Goal: Navigation & Orientation: Find specific page/section

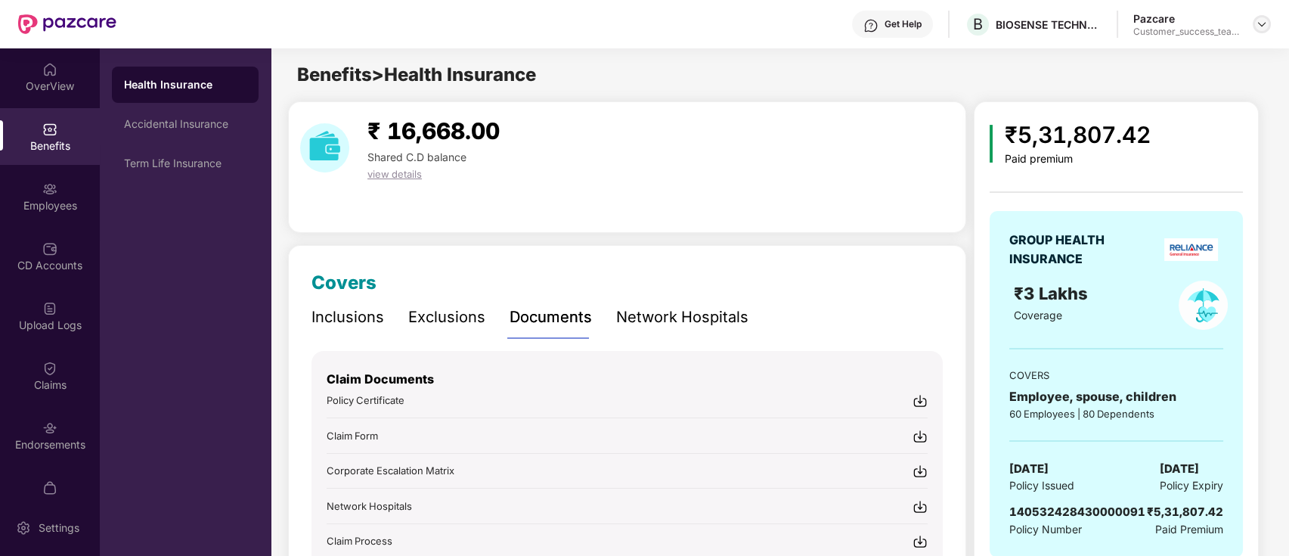
click at [1258, 26] on img at bounding box center [1262, 24] width 12 height 12
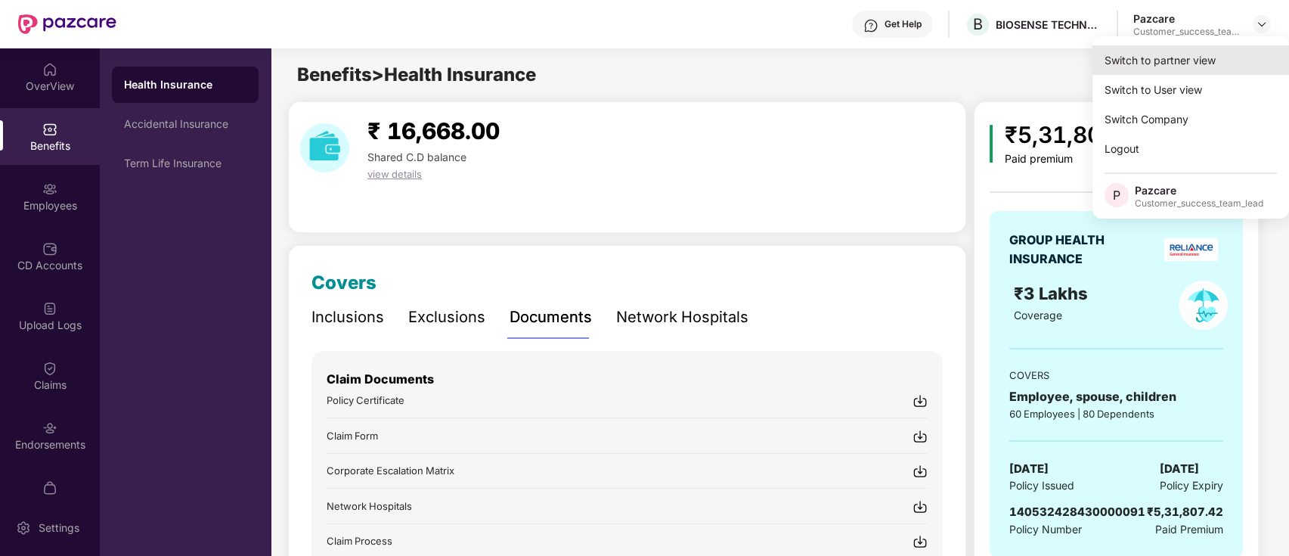
click at [1253, 54] on div "Switch to partner view" at bounding box center [1190, 59] width 197 height 29
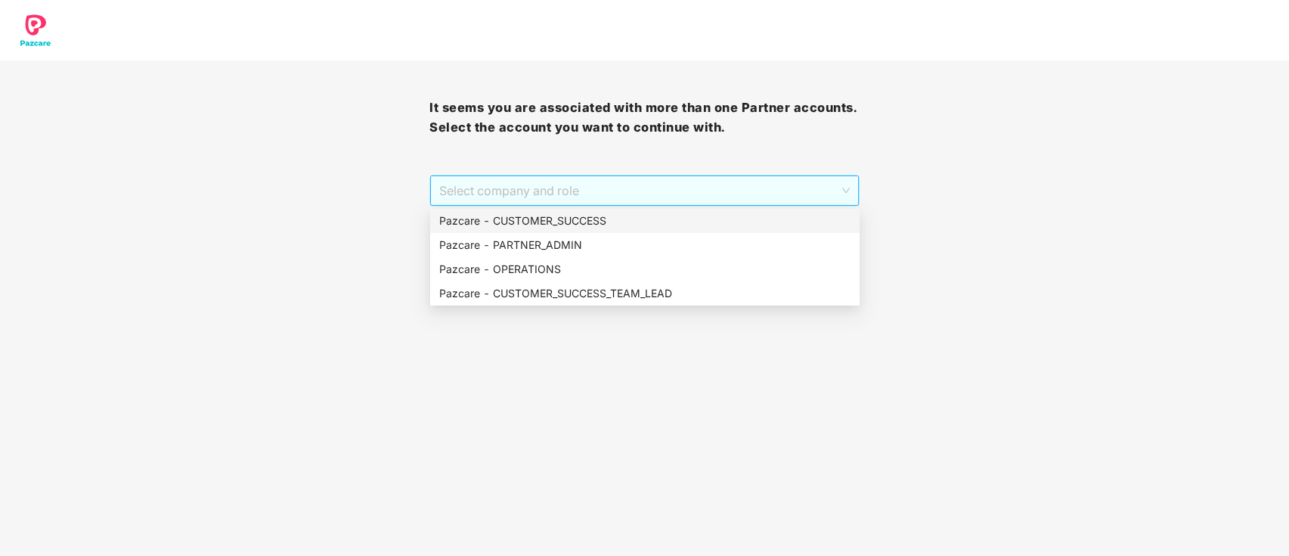
click at [735, 191] on span "Select company and role" at bounding box center [644, 190] width 410 height 29
click at [718, 293] on div "Pazcare - CUSTOMER_SUCCESS_TEAM_LEAD" at bounding box center [644, 293] width 411 height 17
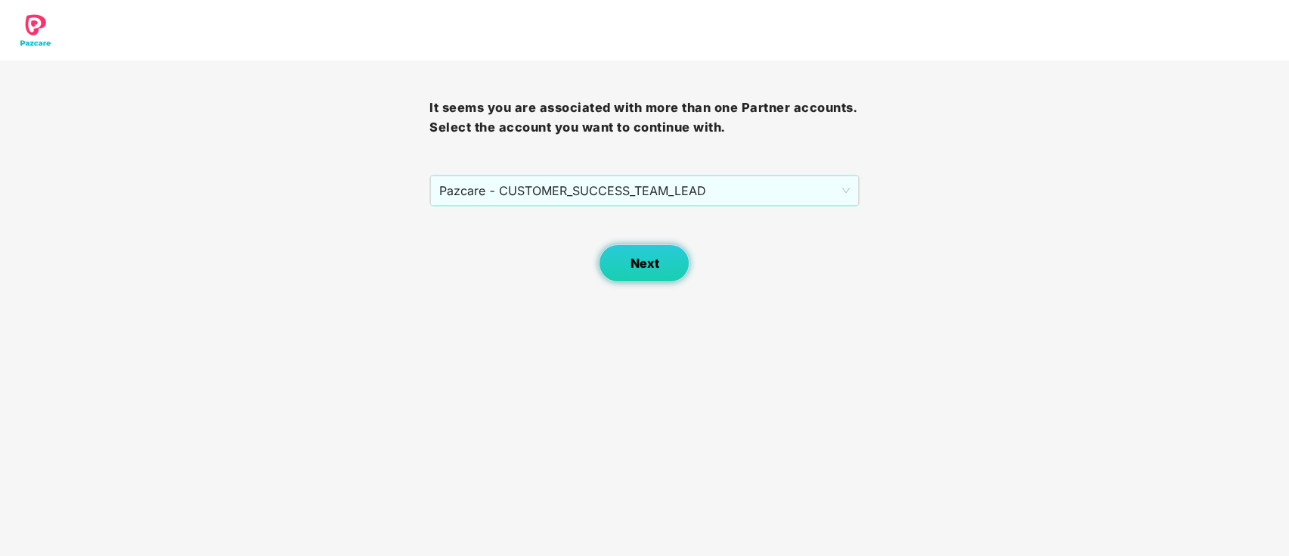
click at [667, 248] on button "Next" at bounding box center [644, 263] width 91 height 38
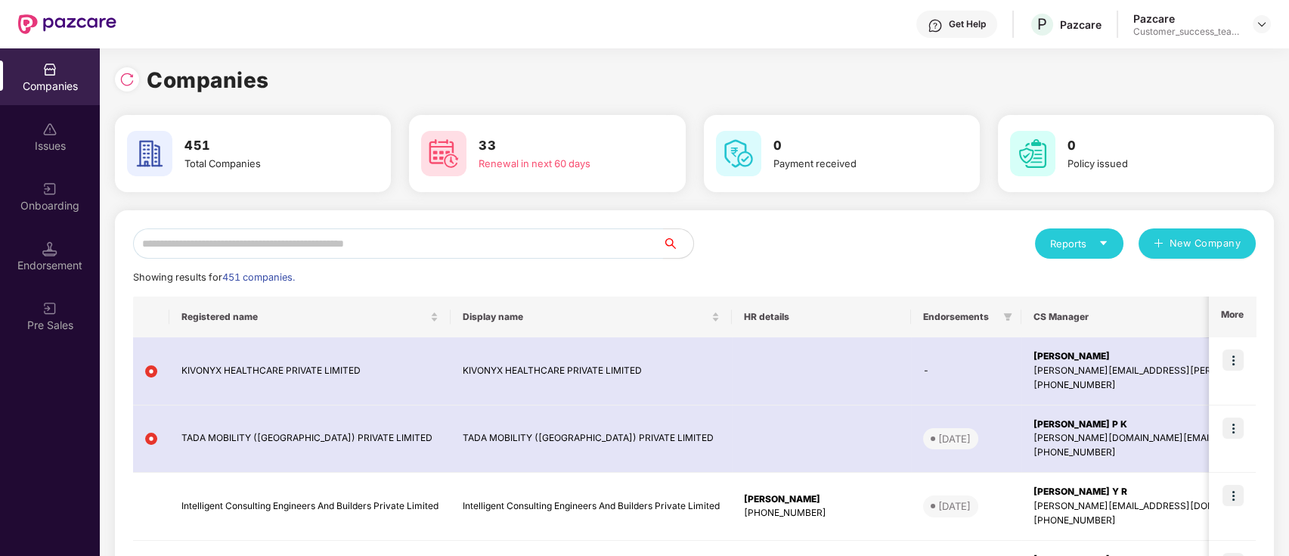
click at [525, 233] on input "text" at bounding box center [398, 243] width 530 height 30
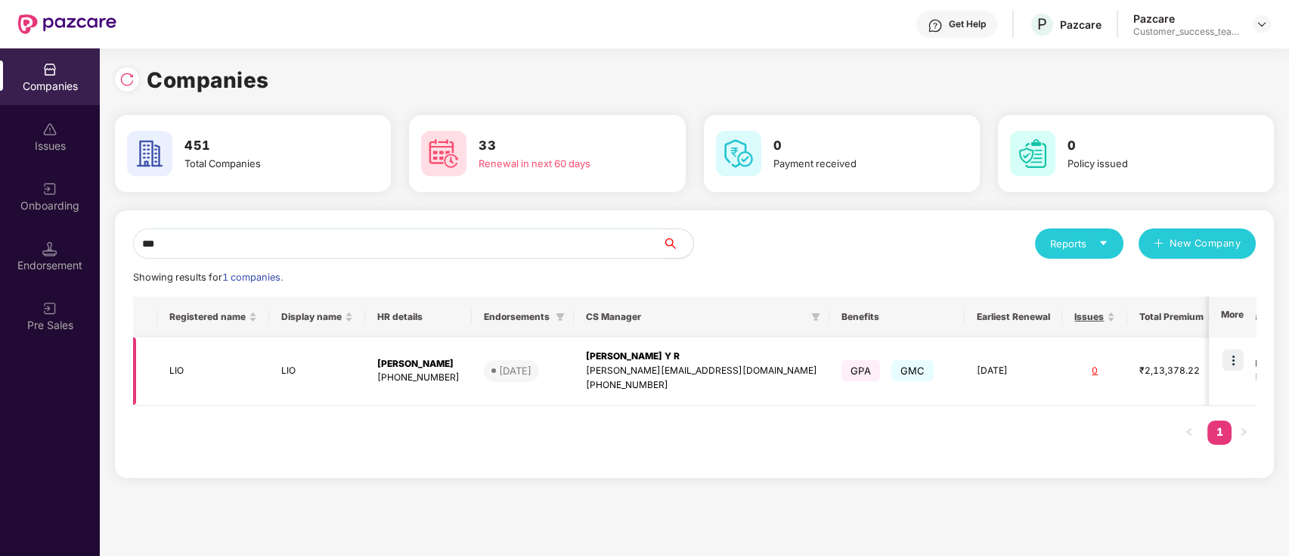
type input "***"
click at [1231, 357] on img at bounding box center [1232, 359] width 21 height 21
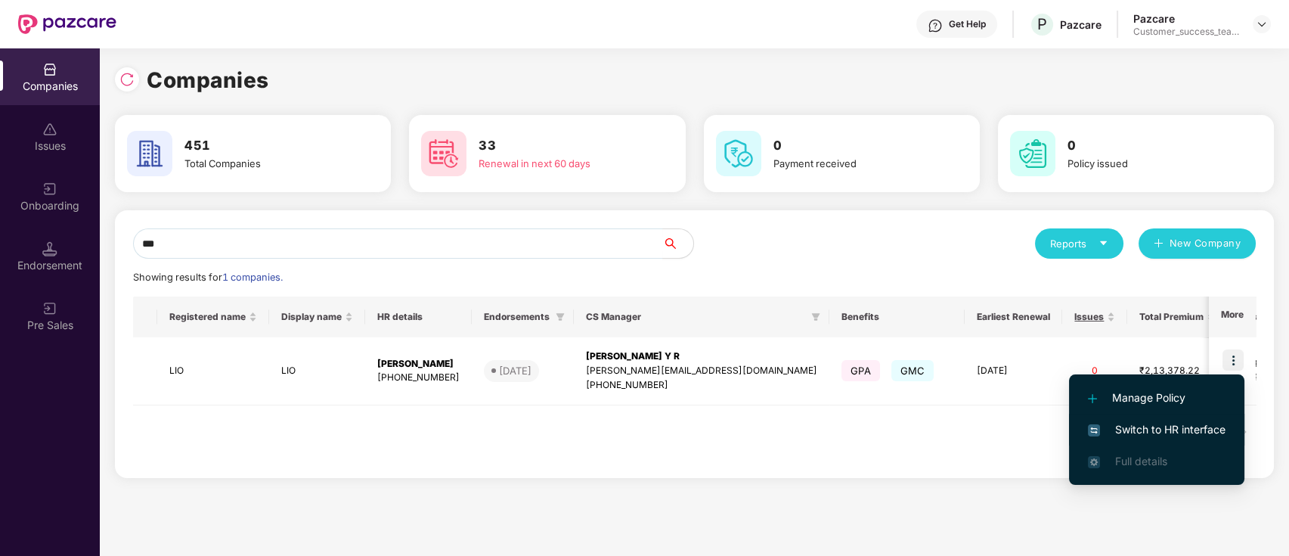
click at [1217, 430] on span "Switch to HR interface" at bounding box center [1157, 429] width 138 height 17
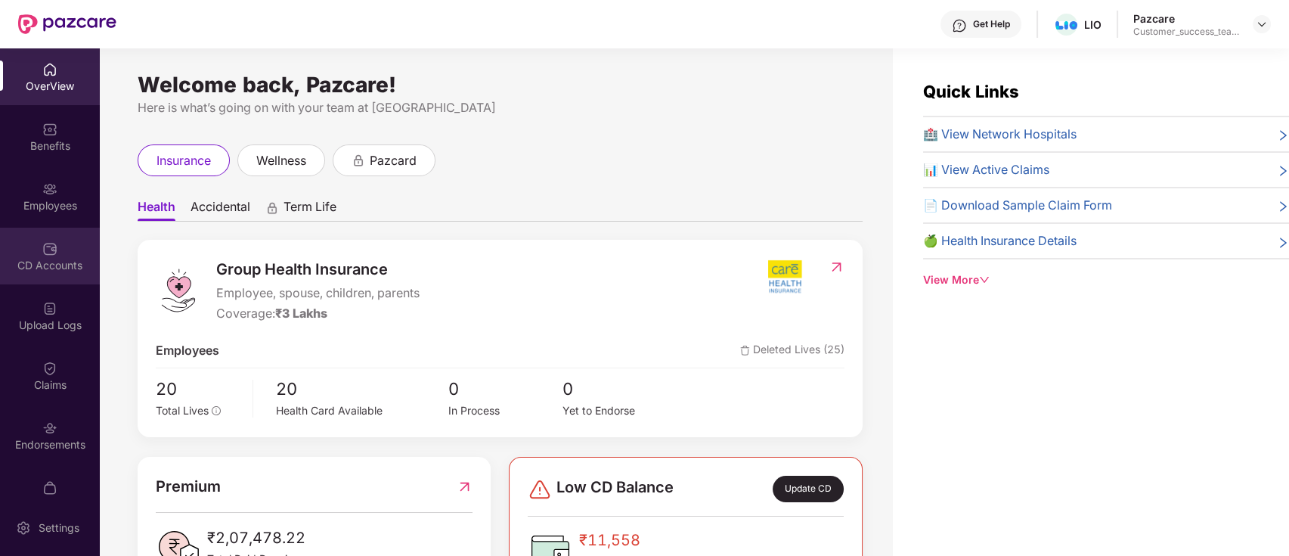
click at [66, 252] on div "CD Accounts" at bounding box center [50, 256] width 100 height 57
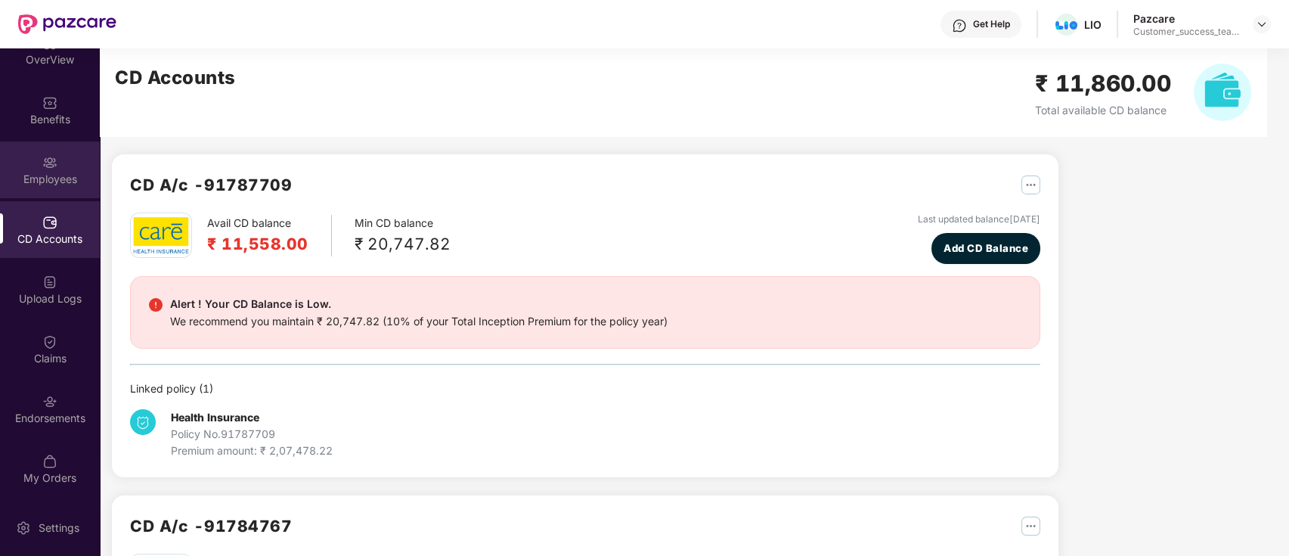
click at [59, 167] on div "Employees" at bounding box center [50, 169] width 100 height 57
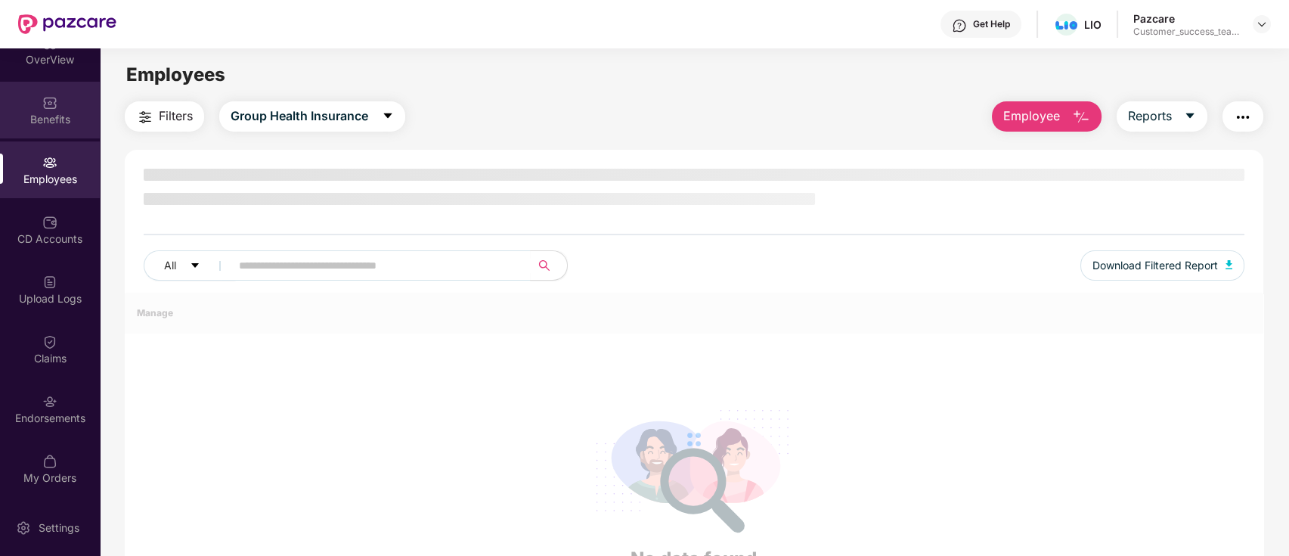
click at [52, 115] on div "Benefits" at bounding box center [50, 119] width 100 height 15
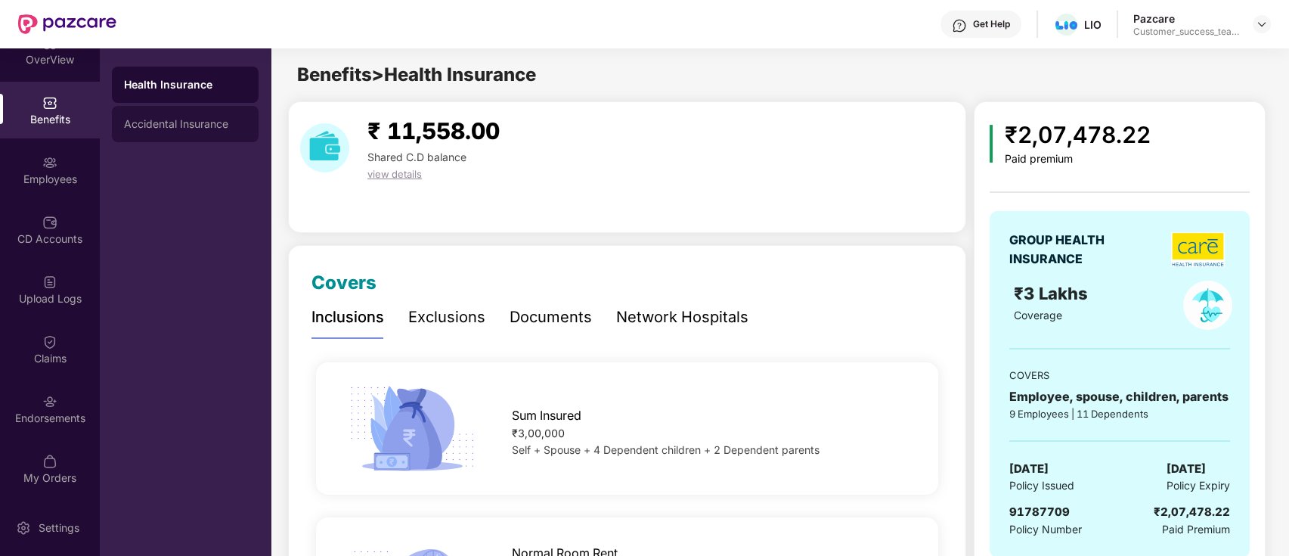
click at [225, 122] on div "Accidental Insurance" at bounding box center [185, 124] width 122 height 12
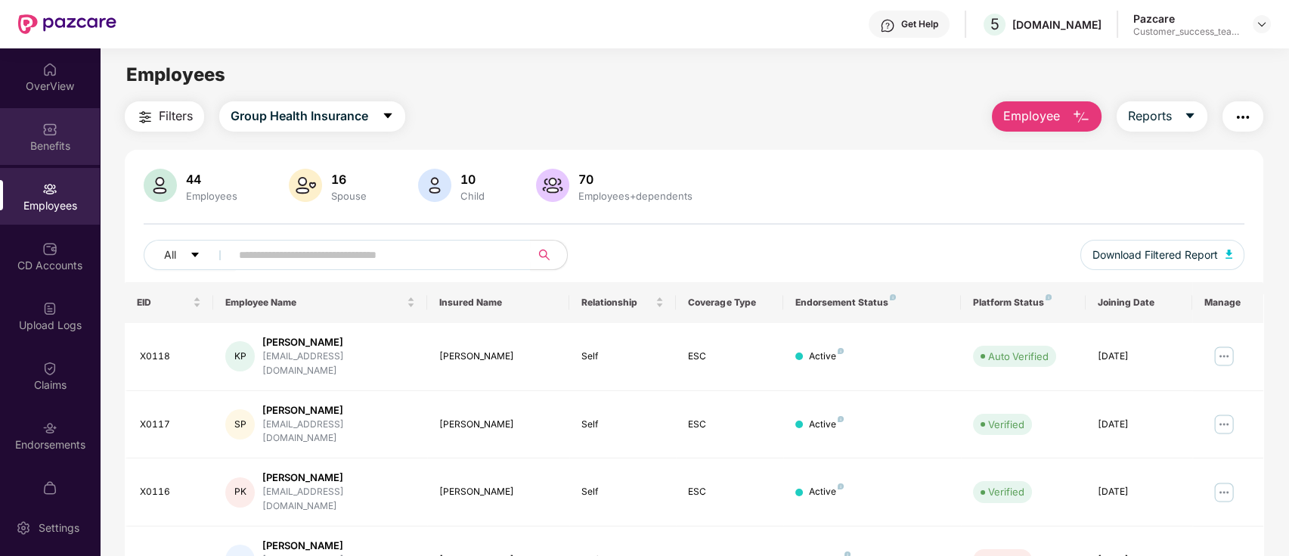
click at [45, 135] on img at bounding box center [49, 129] width 15 height 15
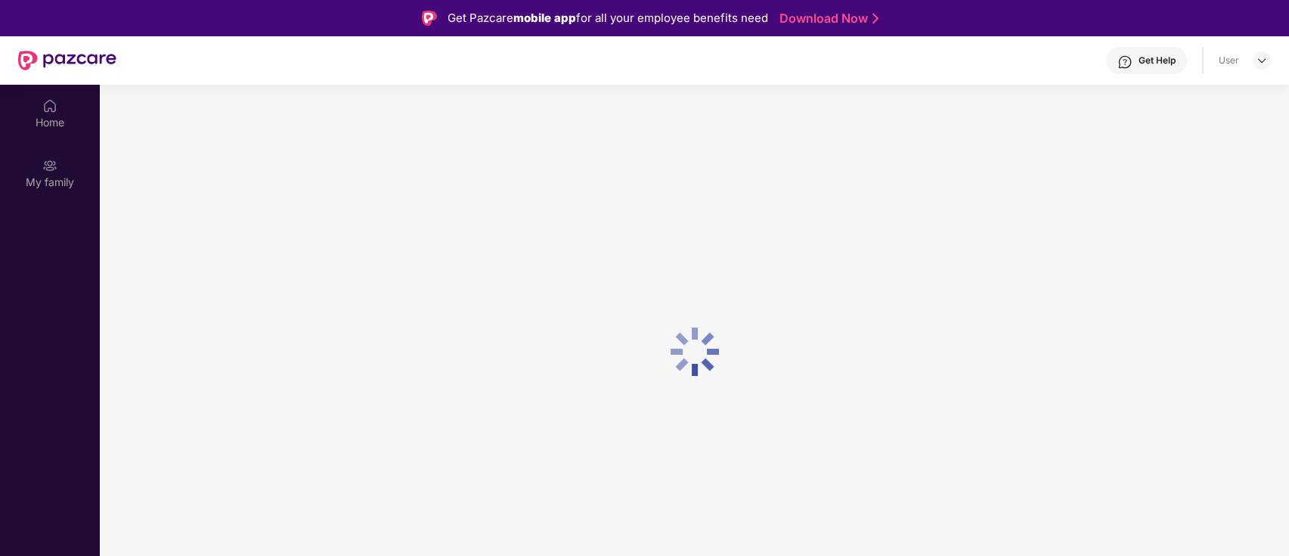
scroll to position [85, 0]
